Goal: Task Accomplishment & Management: Manage account settings

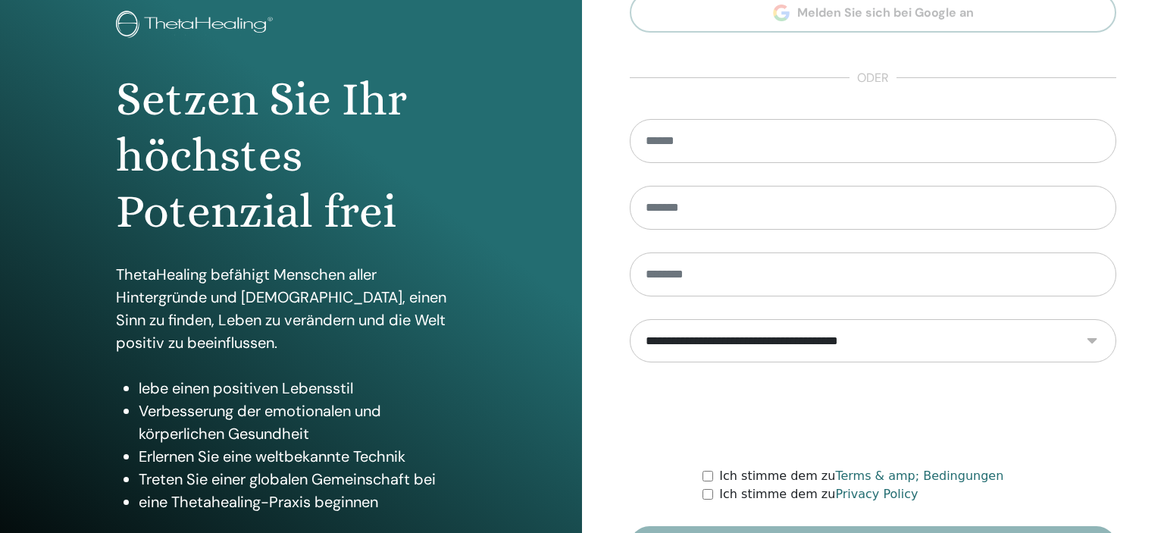
scroll to position [194, 0]
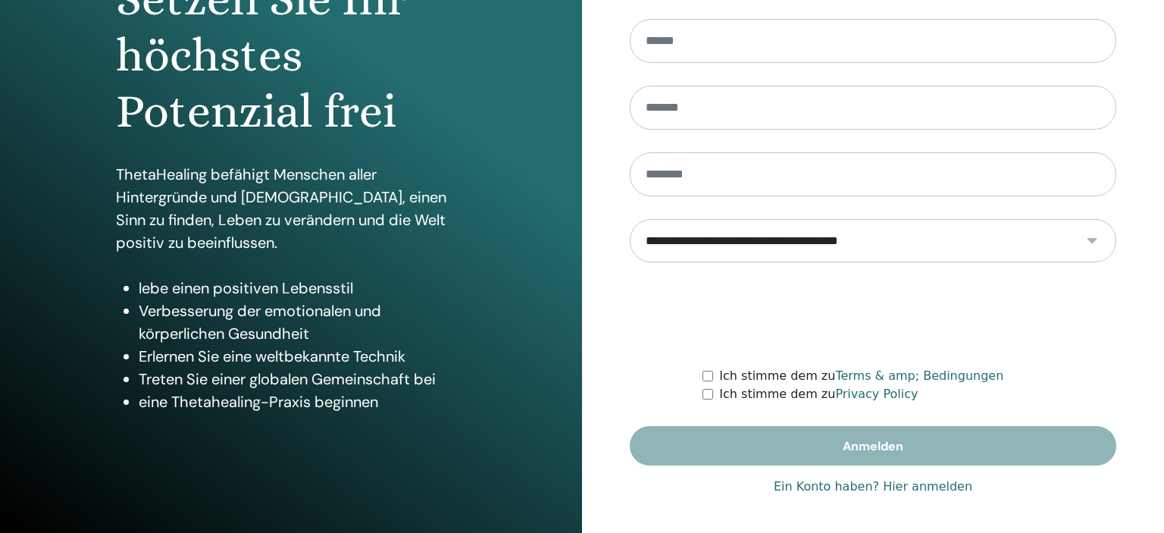
click at [915, 487] on link "Ein Konto haben? Hier anmelden" at bounding box center [873, 487] width 199 height 18
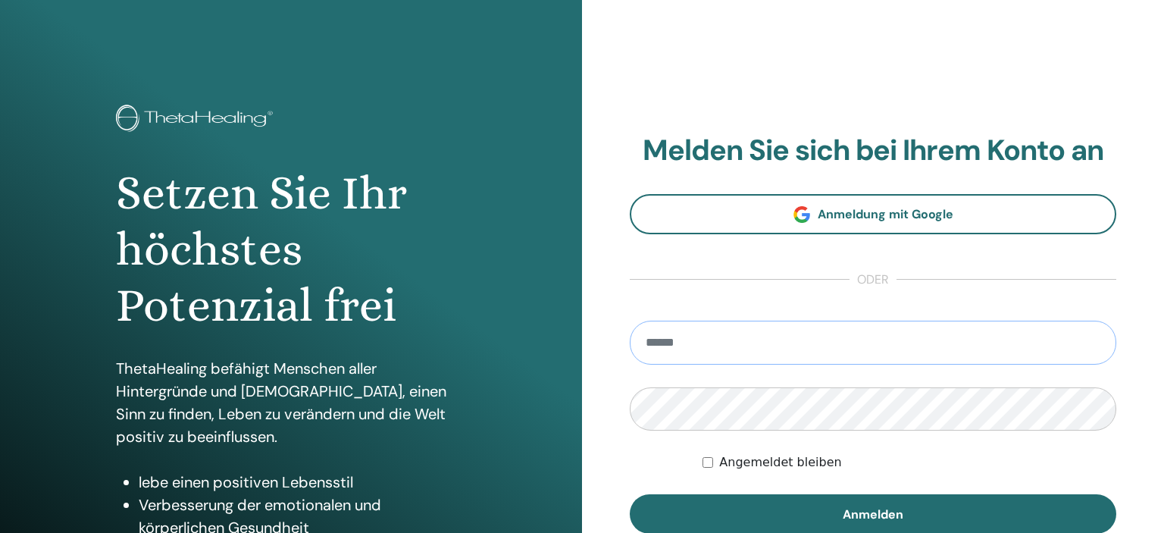
click at [678, 344] on input "email" at bounding box center [873, 343] width 487 height 44
type input "**********"
click at [630, 494] on button "Anmelden" at bounding box center [873, 513] width 487 height 39
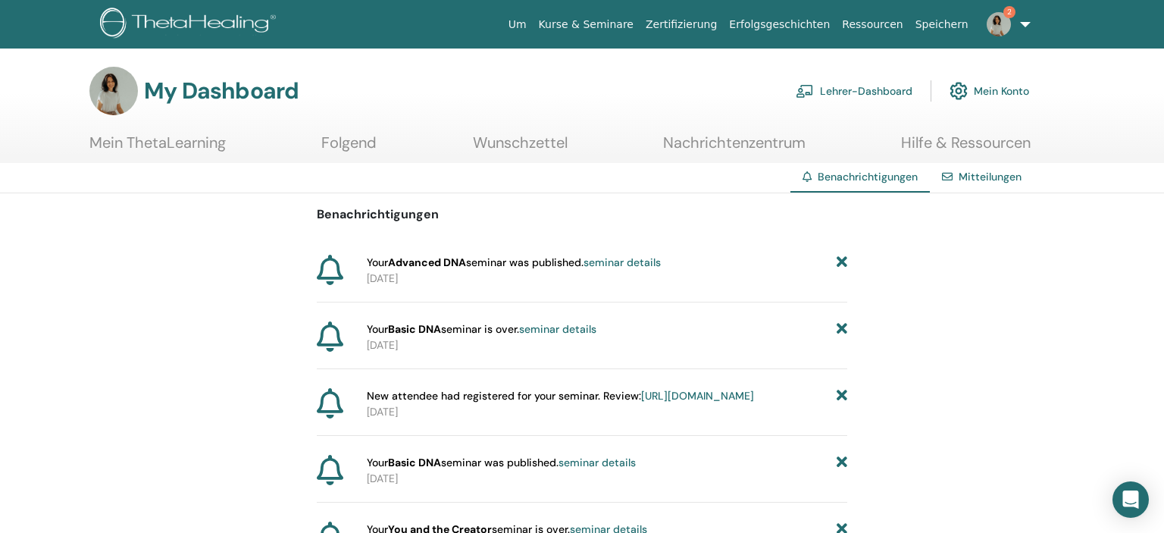
click at [591, 321] on span "Your Basic DNA seminar is over. seminar details" at bounding box center [482, 329] width 230 height 16
drag, startPoint x: 481, startPoint y: 330, endPoint x: 496, endPoint y: 330, distance: 15.2
click at [480, 330] on span "Your Basic DNA seminar is over. seminar details" at bounding box center [482, 329] width 230 height 16
click at [566, 327] on link "seminar details" at bounding box center [557, 329] width 77 height 14
click at [526, 259] on span "Your Advanced DNA seminar was published. seminar details" at bounding box center [514, 263] width 294 height 16
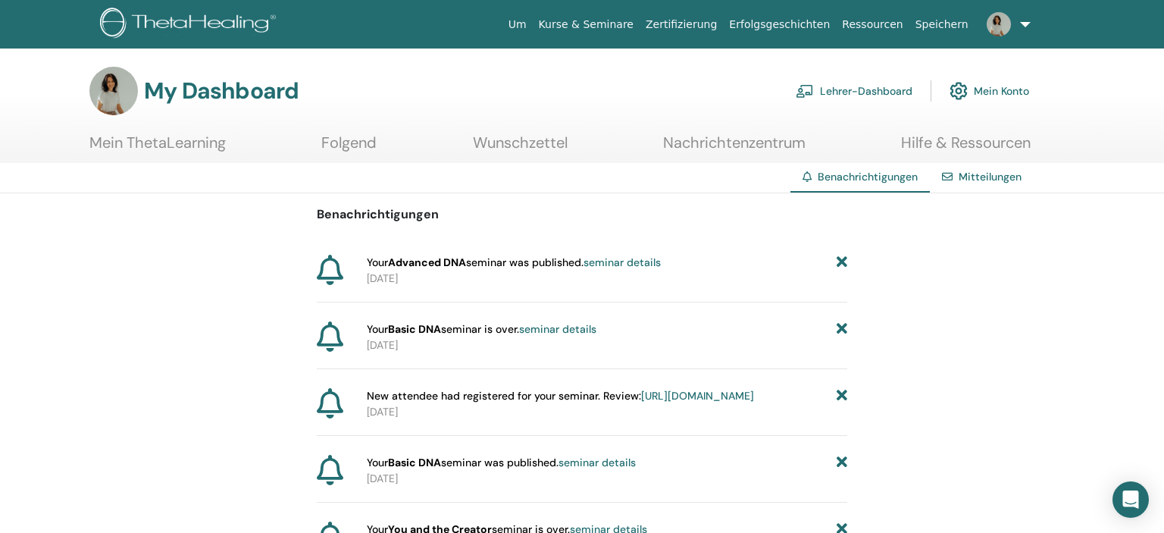
click at [606, 261] on link "seminar details" at bounding box center [622, 262] width 77 height 14
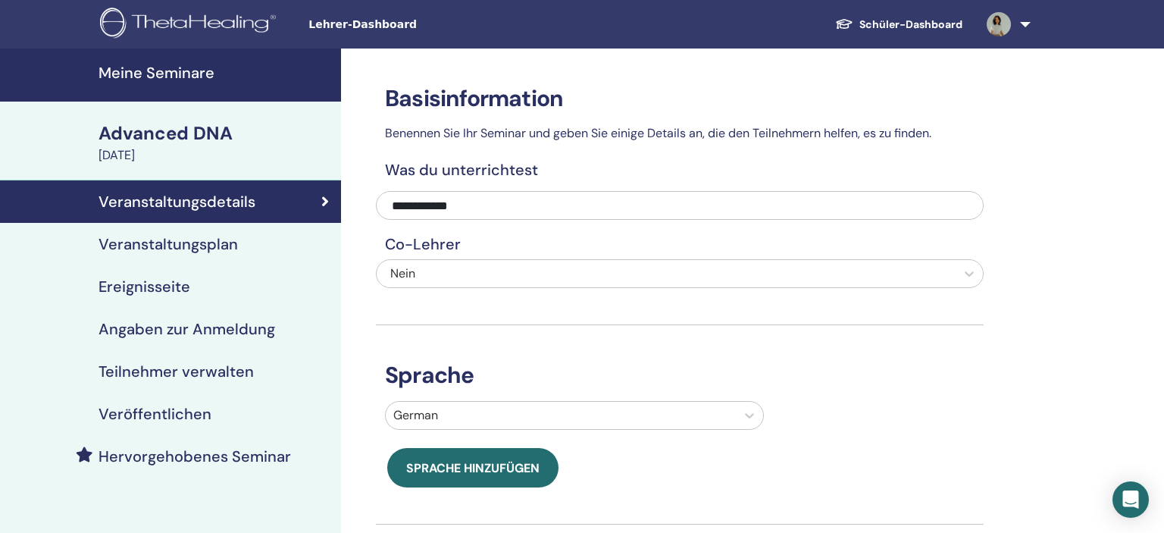
click at [220, 409] on div "Veröffentlichen" at bounding box center [170, 414] width 317 height 18
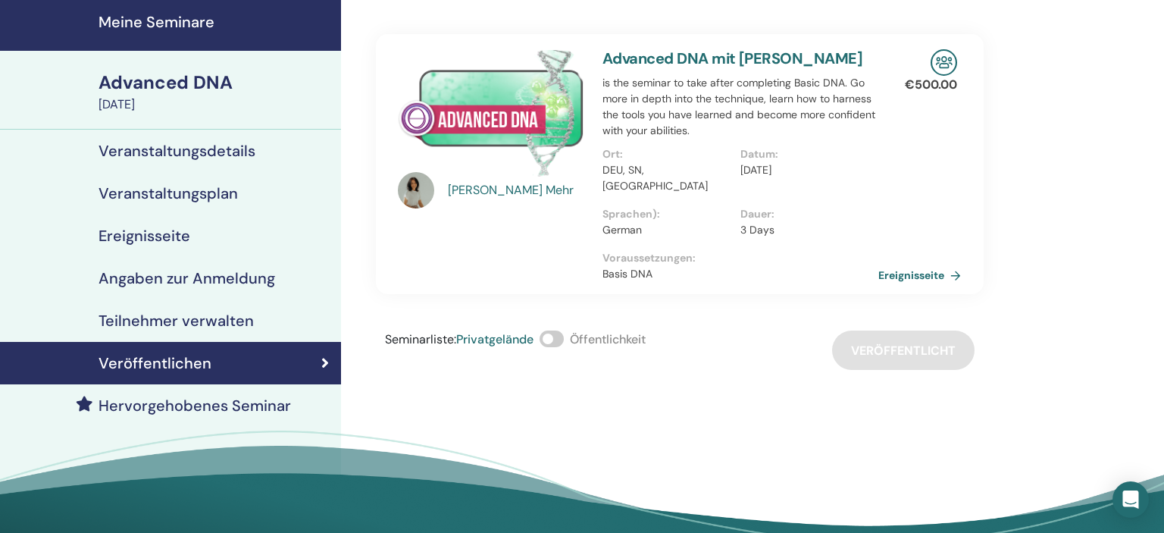
scroll to position [80, 0]
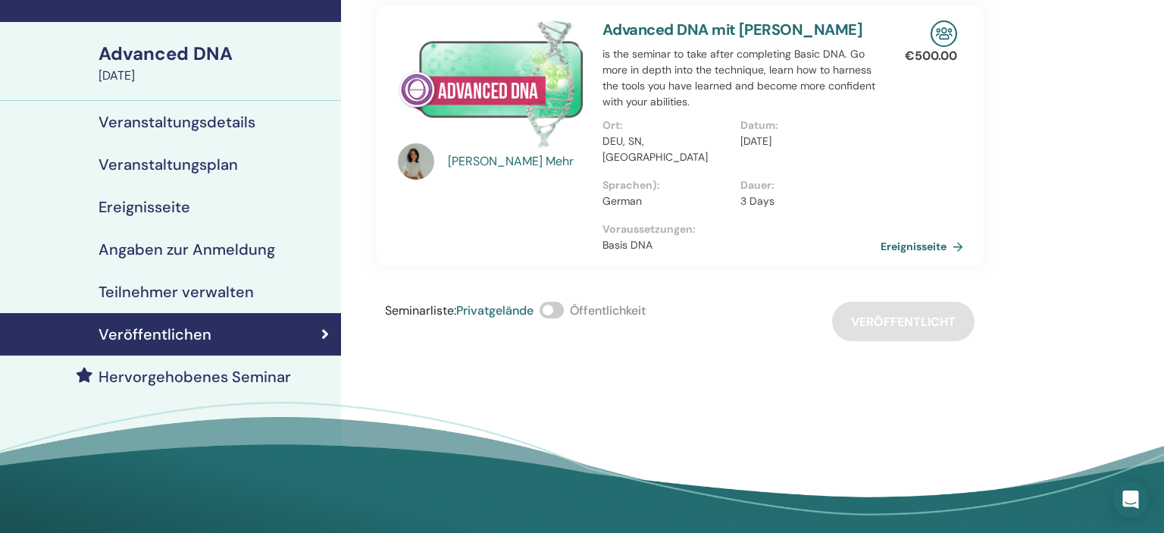
click at [910, 235] on link "Ereignisseite" at bounding box center [925, 246] width 89 height 23
